Goal: Information Seeking & Learning: Learn about a topic

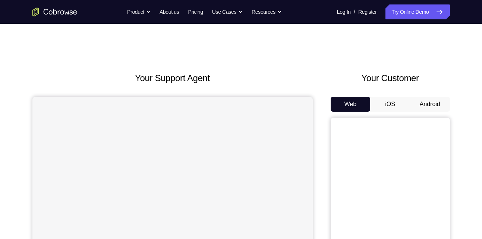
click at [439, 105] on button "Android" at bounding box center [430, 104] width 40 height 15
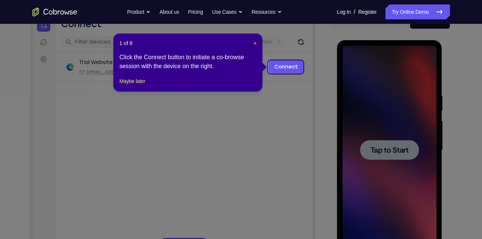
click at [377, 175] on icon at bounding box center [243, 119] width 487 height 239
click at [386, 153] on icon at bounding box center [243, 119] width 487 height 239
click at [256, 41] on span "×" at bounding box center [254, 43] width 3 height 6
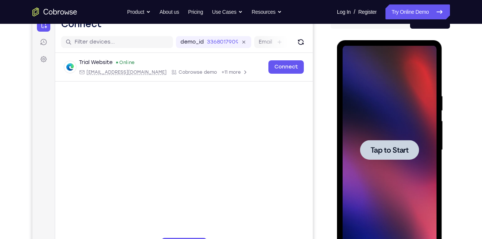
click at [401, 149] on span "Tap to Start" at bounding box center [389, 149] width 38 height 7
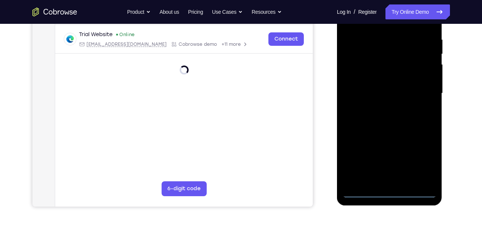
scroll to position [155, 0]
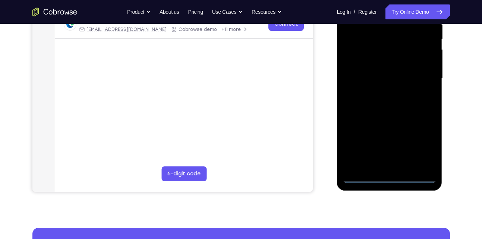
click at [387, 174] on div at bounding box center [389, 78] width 94 height 209
click at [387, 177] on div at bounding box center [389, 78] width 94 height 209
click at [415, 146] on div at bounding box center [389, 78] width 94 height 209
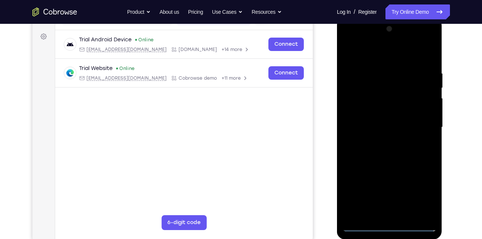
scroll to position [105, 0]
click at [370, 56] on div at bounding box center [389, 127] width 94 height 209
click at [386, 90] on div at bounding box center [389, 127] width 94 height 209
click at [420, 79] on div at bounding box center [389, 127] width 94 height 209
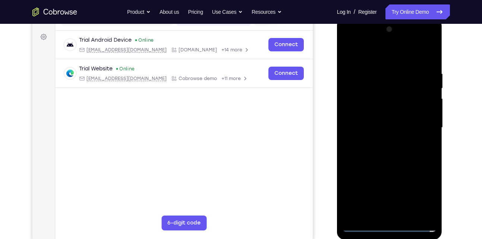
click at [401, 103] on div at bounding box center [389, 127] width 94 height 209
click at [363, 227] on div at bounding box center [389, 127] width 94 height 209
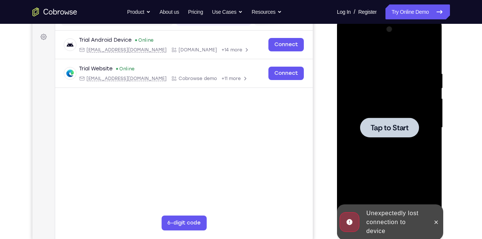
click at [392, 126] on span "Tap to Start" at bounding box center [389, 127] width 38 height 7
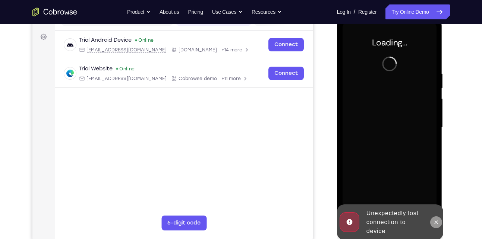
click at [435, 222] on icon at bounding box center [436, 222] width 6 height 6
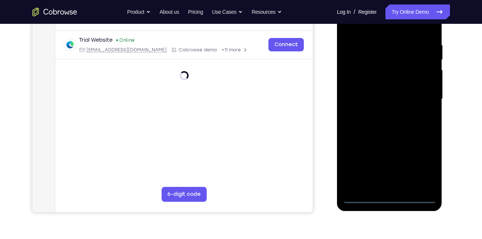
scroll to position [135, 0]
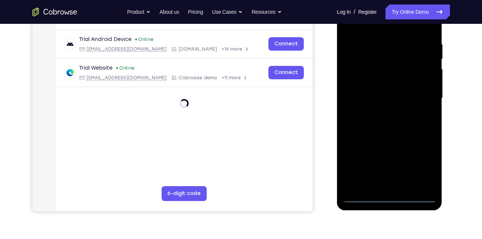
click at [391, 197] on div at bounding box center [389, 98] width 94 height 209
click at [428, 159] on div at bounding box center [389, 98] width 94 height 209
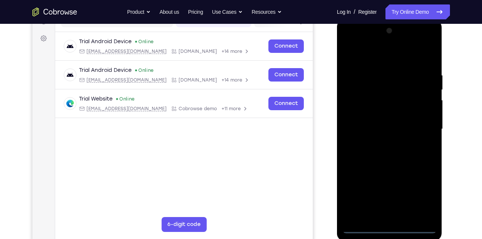
scroll to position [104, 0]
click at [363, 58] on div at bounding box center [389, 129] width 94 height 209
click at [418, 133] on div at bounding box center [389, 129] width 94 height 209
click at [383, 142] on div at bounding box center [389, 129] width 94 height 209
click at [385, 126] on div at bounding box center [389, 129] width 94 height 209
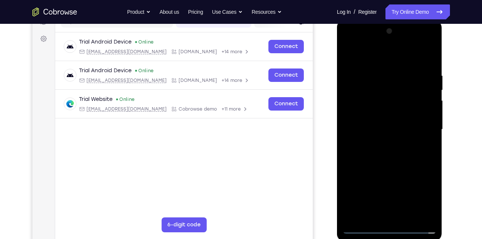
click at [365, 113] on div at bounding box center [389, 129] width 94 height 209
click at [368, 130] on div at bounding box center [389, 129] width 94 height 209
click at [370, 158] on div at bounding box center [389, 129] width 94 height 209
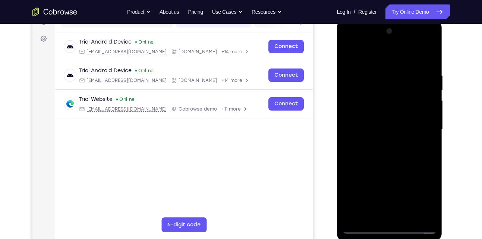
click at [374, 154] on div at bounding box center [389, 129] width 94 height 209
click at [394, 166] on div at bounding box center [389, 129] width 94 height 209
drag, startPoint x: 386, startPoint y: 180, endPoint x: 403, endPoint y: 121, distance: 61.5
click at [403, 121] on div at bounding box center [389, 129] width 94 height 209
drag, startPoint x: 400, startPoint y: 128, endPoint x: 377, endPoint y: 194, distance: 69.5
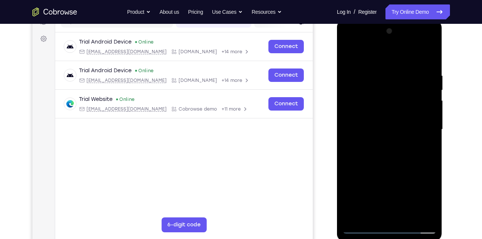
click at [377, 194] on div at bounding box center [389, 129] width 94 height 209
click at [379, 72] on div at bounding box center [389, 129] width 94 height 209
click at [427, 136] on div at bounding box center [389, 129] width 94 height 209
click at [351, 138] on div at bounding box center [389, 129] width 94 height 209
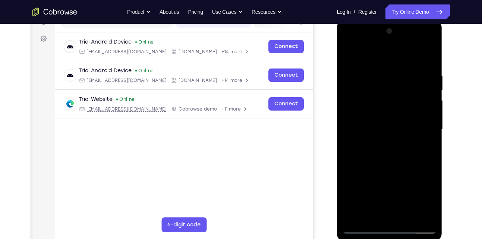
click at [344, 138] on div at bounding box center [389, 129] width 94 height 209
click at [419, 149] on div at bounding box center [389, 129] width 94 height 209
click at [428, 132] on div at bounding box center [389, 129] width 94 height 209
click at [430, 120] on div at bounding box center [389, 129] width 94 height 209
click at [424, 129] on div at bounding box center [389, 129] width 94 height 209
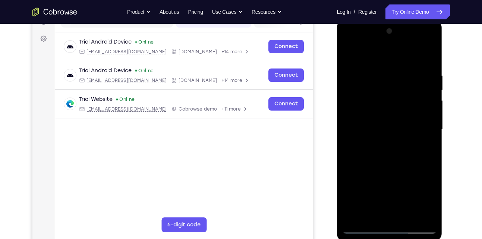
click at [426, 56] on div at bounding box center [389, 129] width 94 height 209
click at [430, 54] on div at bounding box center [389, 129] width 94 height 209
drag, startPoint x: 370, startPoint y: 95, endPoint x: 375, endPoint y: 139, distance: 44.3
click at [375, 139] on div at bounding box center [389, 129] width 94 height 209
click at [351, 55] on div at bounding box center [389, 129] width 94 height 209
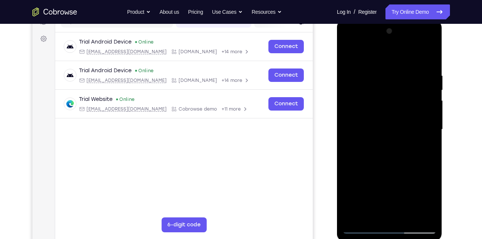
click at [405, 218] on div at bounding box center [389, 129] width 94 height 209
click at [392, 169] on div at bounding box center [389, 129] width 94 height 209
click at [347, 56] on div at bounding box center [389, 129] width 94 height 209
click at [388, 124] on div at bounding box center [389, 129] width 94 height 209
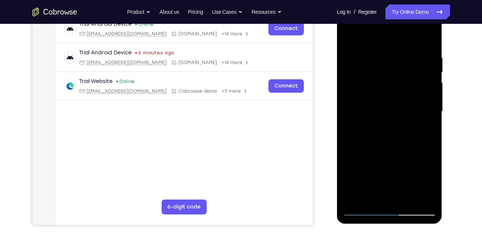
scroll to position [122, 0]
click at [376, 195] on div at bounding box center [389, 111] width 94 height 209
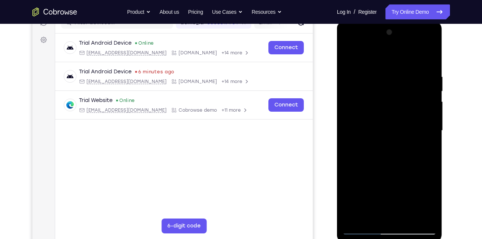
scroll to position [72, 0]
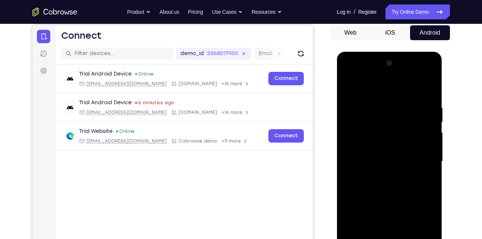
click at [348, 86] on div at bounding box center [389, 161] width 94 height 209
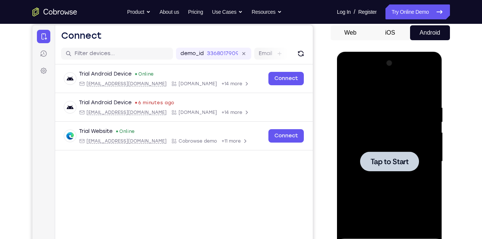
click at [391, 142] on div at bounding box center [389, 161] width 94 height 209
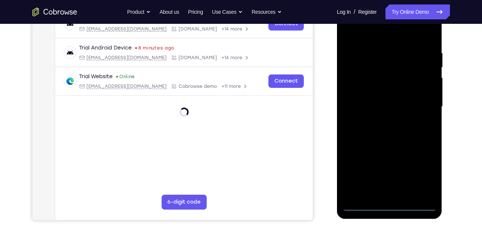
scroll to position [129, 0]
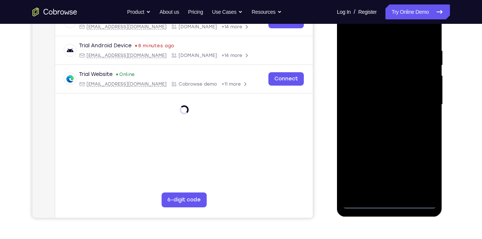
click at [389, 205] on div at bounding box center [389, 104] width 94 height 209
click at [424, 171] on div at bounding box center [389, 104] width 94 height 209
click at [421, 174] on div at bounding box center [389, 104] width 94 height 209
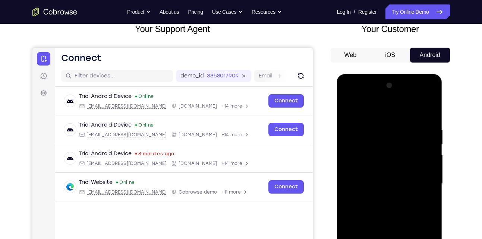
scroll to position [48, 0]
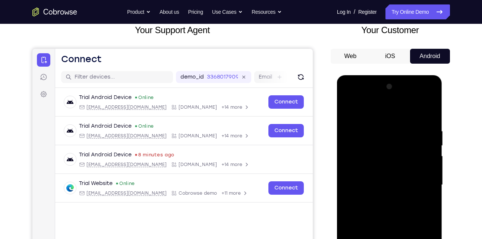
click at [368, 116] on div at bounding box center [389, 185] width 94 height 209
click at [418, 180] on div at bounding box center [389, 185] width 94 height 209
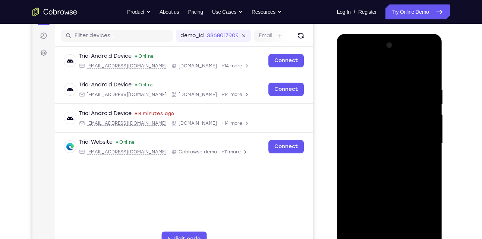
click at [380, 158] on div at bounding box center [389, 143] width 94 height 209
click at [380, 137] on div at bounding box center [389, 143] width 94 height 209
click at [368, 128] on div at bounding box center [389, 143] width 94 height 209
click at [369, 143] on div at bounding box center [389, 143] width 94 height 209
click at [392, 173] on div at bounding box center [389, 143] width 94 height 209
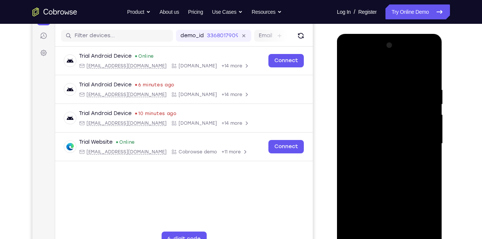
click at [392, 173] on div at bounding box center [389, 143] width 94 height 209
click at [387, 170] on div at bounding box center [389, 143] width 94 height 209
click at [390, 174] on div at bounding box center [389, 143] width 94 height 209
click at [379, 139] on div at bounding box center [389, 143] width 94 height 209
click at [372, 147] on div at bounding box center [389, 143] width 94 height 209
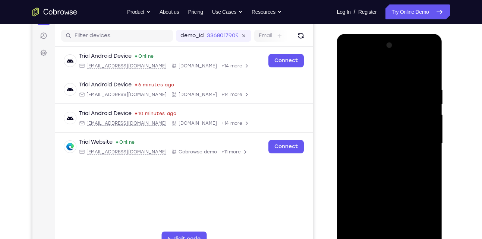
click at [398, 166] on div at bounding box center [389, 143] width 94 height 209
click at [376, 85] on div at bounding box center [389, 143] width 94 height 209
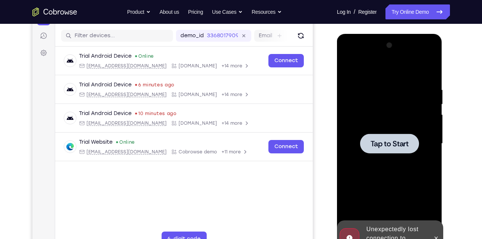
click at [379, 87] on div at bounding box center [389, 143] width 94 height 209
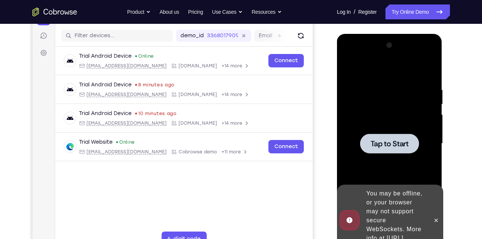
click at [365, 139] on div at bounding box center [389, 144] width 59 height 20
click at [403, 152] on div at bounding box center [389, 144] width 59 height 20
click at [437, 219] on icon at bounding box center [435, 220] width 3 height 3
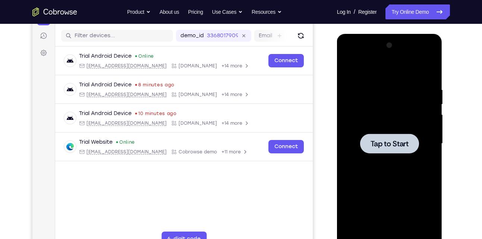
click at [384, 145] on span "Tap to Start" at bounding box center [389, 143] width 38 height 7
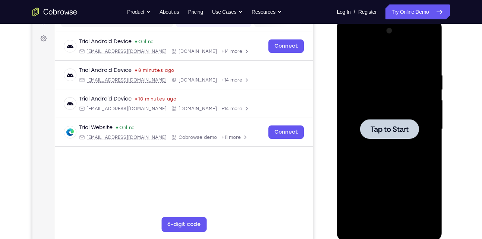
scroll to position [104, 0]
click at [384, 145] on div at bounding box center [389, 129] width 94 height 209
click at [386, 130] on span "Tap to Start" at bounding box center [389, 129] width 38 height 7
click at [402, 126] on span "Tap to Start" at bounding box center [389, 129] width 38 height 7
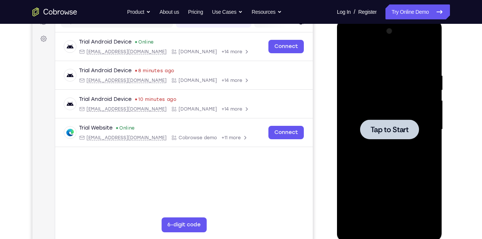
click at [402, 126] on span "Tap to Start" at bounding box center [389, 129] width 38 height 7
click at [380, 133] on span "Tap to Start" at bounding box center [389, 129] width 38 height 7
click at [384, 127] on span "Tap to Start" at bounding box center [389, 129] width 38 height 7
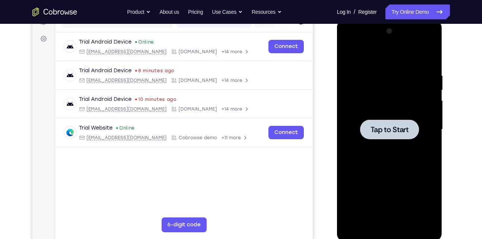
click at [384, 127] on span "Tap to Start" at bounding box center [389, 129] width 38 height 7
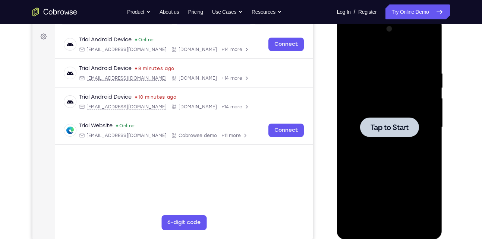
scroll to position [106, 0]
click at [383, 116] on div at bounding box center [389, 127] width 94 height 209
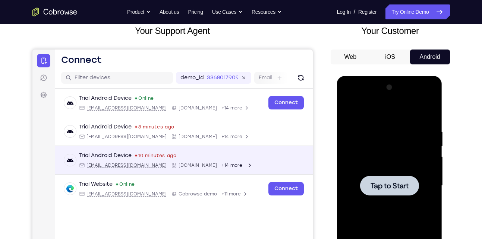
scroll to position [47, 0]
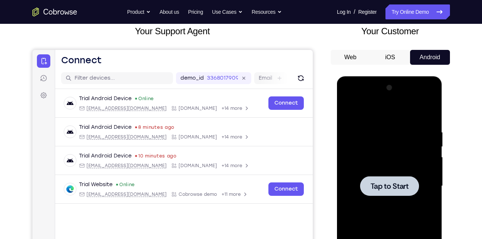
click at [392, 53] on button "iOS" at bounding box center [390, 57] width 40 height 15
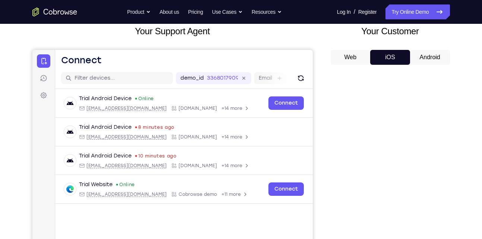
click at [430, 60] on button "Android" at bounding box center [430, 57] width 40 height 15
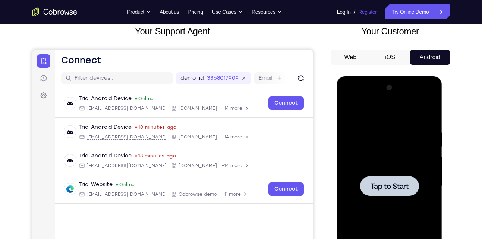
scroll to position [0, 0]
click at [377, 185] on span "Tap to Start" at bounding box center [389, 186] width 38 height 7
click at [385, 58] on button "iOS" at bounding box center [390, 57] width 40 height 15
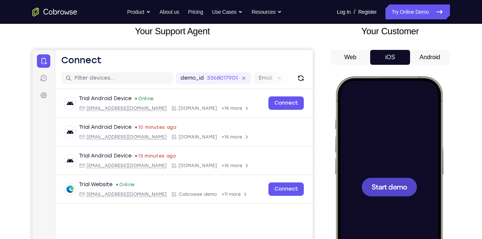
click at [385, 58] on button "iOS" at bounding box center [390, 57] width 40 height 15
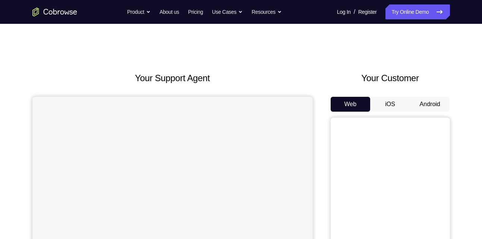
click at [432, 103] on button "Android" at bounding box center [430, 104] width 40 height 15
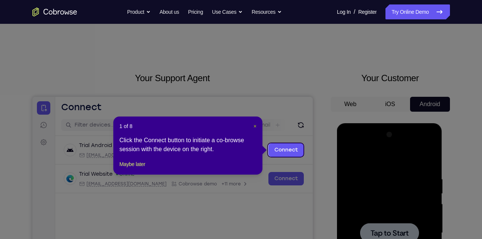
click at [256, 126] on span "×" at bounding box center [254, 126] width 3 height 6
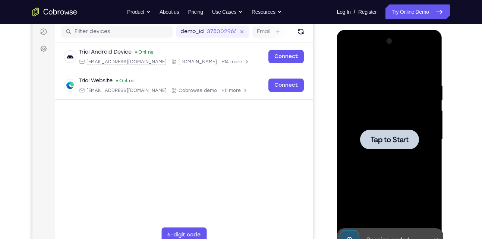
scroll to position [94, 0]
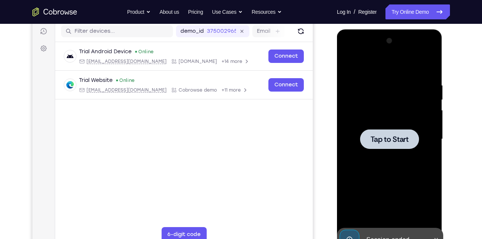
click at [389, 140] on span "Tap to Start" at bounding box center [389, 139] width 38 height 7
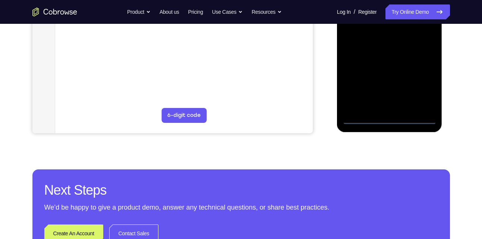
scroll to position [213, 0]
click at [389, 117] on div at bounding box center [389, 19] width 94 height 209
click at [424, 89] on div at bounding box center [389, 19] width 94 height 209
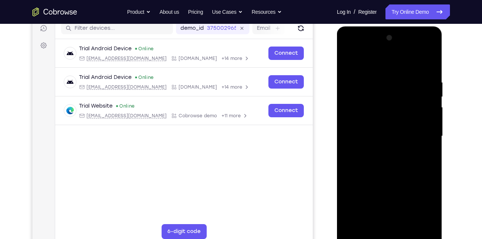
scroll to position [96, 0]
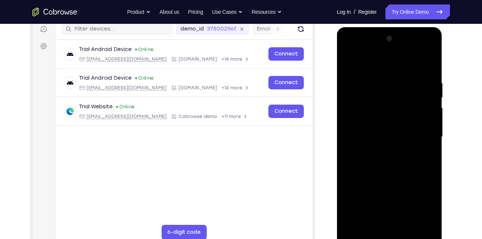
click at [370, 64] on div at bounding box center [389, 137] width 94 height 209
click at [420, 144] on div at bounding box center [389, 137] width 94 height 209
click at [380, 152] on div at bounding box center [389, 137] width 94 height 209
click at [383, 130] on div at bounding box center [389, 137] width 94 height 209
click at [374, 123] on div at bounding box center [389, 137] width 94 height 209
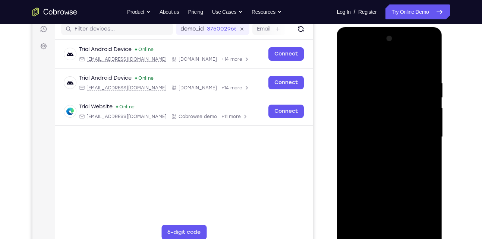
click at [371, 136] on div at bounding box center [389, 137] width 94 height 209
click at [367, 165] on div at bounding box center [389, 137] width 94 height 209
click at [383, 158] on div at bounding box center [389, 137] width 94 height 209
click at [379, 82] on div at bounding box center [389, 137] width 94 height 209
click at [386, 172] on div at bounding box center [389, 137] width 94 height 209
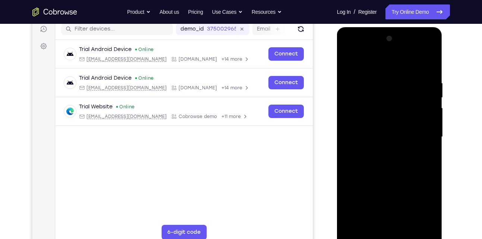
click at [379, 76] on div at bounding box center [389, 137] width 94 height 209
click at [427, 145] on div at bounding box center [389, 137] width 94 height 209
click at [427, 63] on div at bounding box center [389, 137] width 94 height 209
click at [404, 224] on div at bounding box center [389, 137] width 94 height 209
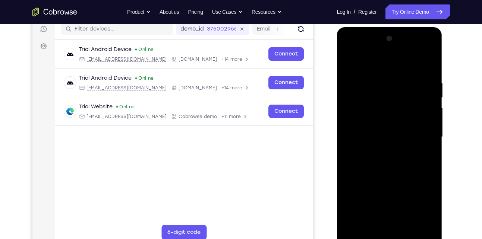
click at [396, 179] on div at bounding box center [389, 137] width 94 height 209
drag, startPoint x: 391, startPoint y: 202, endPoint x: 389, endPoint y: 95, distance: 107.0
click at [389, 95] on div at bounding box center [389, 137] width 94 height 209
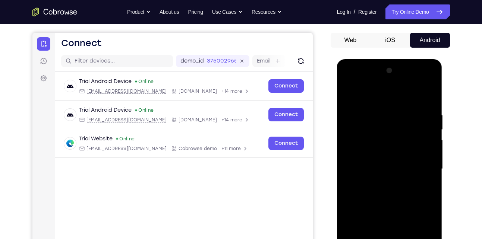
scroll to position [55, 0]
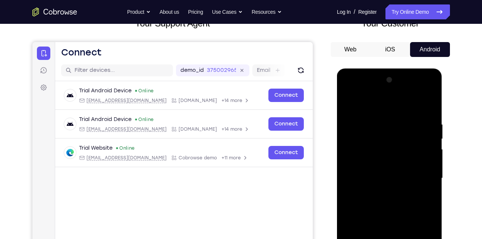
click at [348, 102] on div at bounding box center [389, 178] width 94 height 209
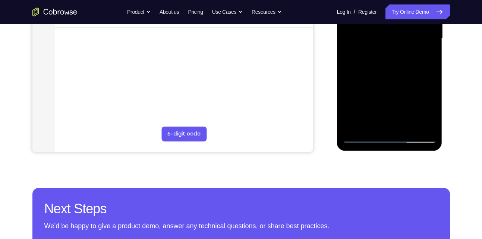
scroll to position [197, 0]
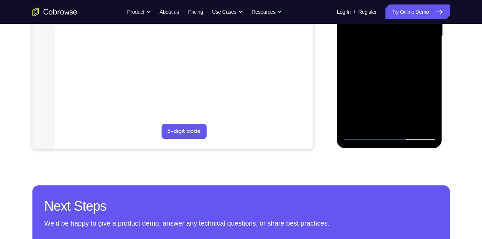
click at [371, 126] on div at bounding box center [389, 36] width 94 height 209
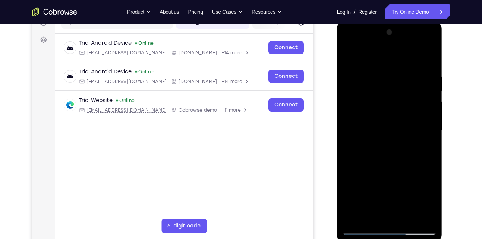
scroll to position [102, 0]
click at [367, 57] on div at bounding box center [389, 131] width 94 height 209
click at [364, 66] on div at bounding box center [389, 131] width 94 height 209
click at [360, 100] on div at bounding box center [389, 131] width 94 height 209
click at [425, 79] on div at bounding box center [389, 131] width 94 height 209
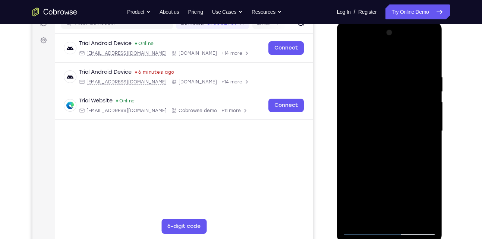
click at [425, 85] on div at bounding box center [389, 131] width 94 height 209
drag, startPoint x: 384, startPoint y: 146, endPoint x: 384, endPoint y: 123, distance: 23.1
click at [384, 123] on div at bounding box center [389, 131] width 94 height 209
drag, startPoint x: 384, startPoint y: 123, endPoint x: 362, endPoint y: 112, distance: 24.3
click at [362, 112] on div at bounding box center [389, 131] width 94 height 209
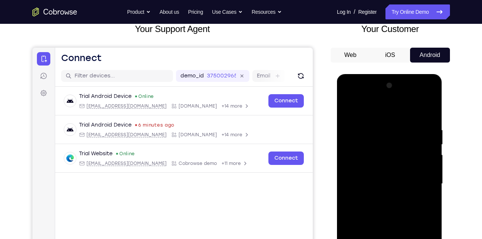
scroll to position [48, 0]
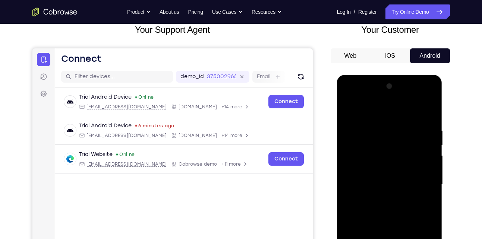
click at [420, 141] on div at bounding box center [389, 184] width 94 height 209
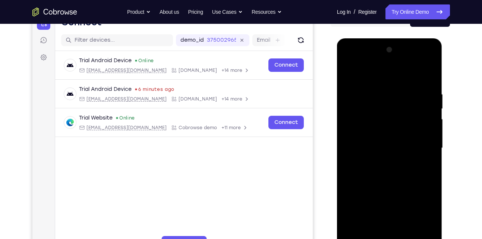
scroll to position [85, 0]
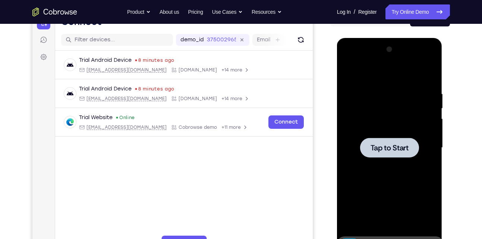
click at [370, 152] on div at bounding box center [389, 148] width 59 height 20
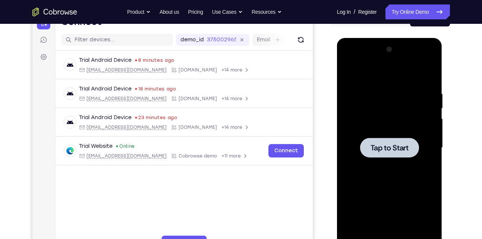
click at [390, 152] on span "Tap to Start" at bounding box center [389, 147] width 38 height 7
